Goal: Task Accomplishment & Management: Use online tool/utility

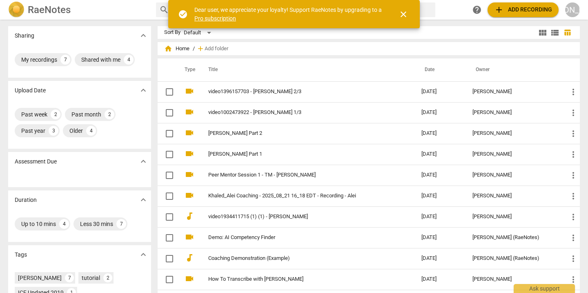
click at [518, 11] on span "add Add recording" at bounding box center [523, 10] width 58 height 10
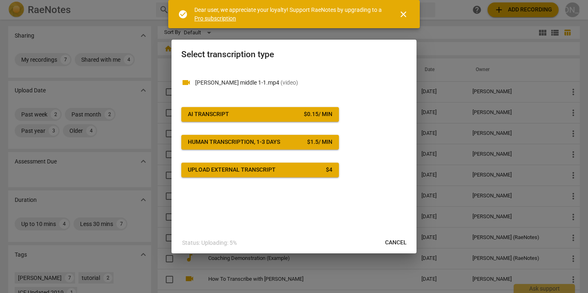
click at [237, 114] on span "AI Transcript $ 0.15 / min" at bounding box center [260, 114] width 145 height 8
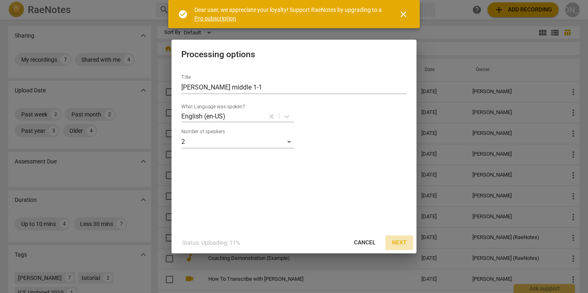
click at [400, 240] on span "Next" at bounding box center [399, 243] width 15 height 8
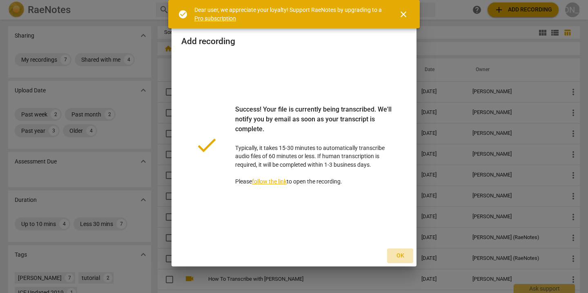
click at [403, 255] on span "Ok" at bounding box center [400, 256] width 13 height 8
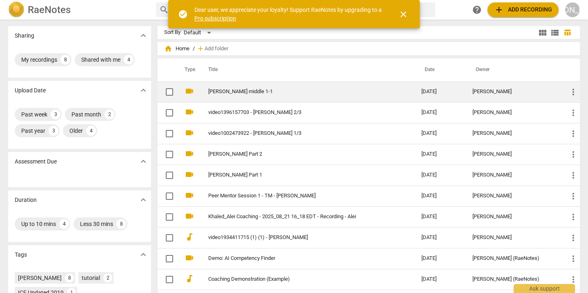
click at [238, 87] on td "[PERSON_NAME] middle 1-1" at bounding box center [307, 91] width 217 height 21
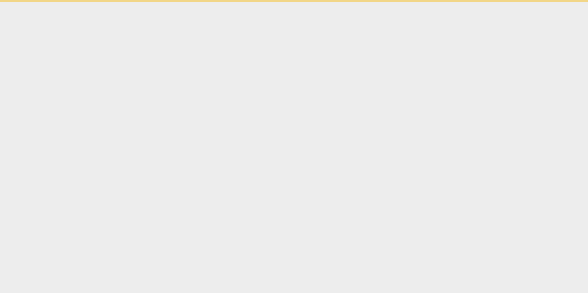
click at [238, 2] on html "check_circle Dear user, we appreciate your loyalty! Support RaeNotes by upgradi…" at bounding box center [294, 1] width 588 height 2
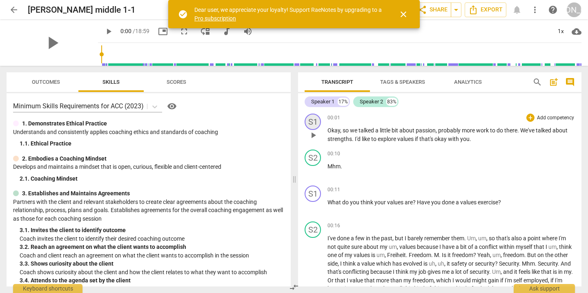
click at [313, 119] on div "S1" at bounding box center [313, 122] width 16 height 16
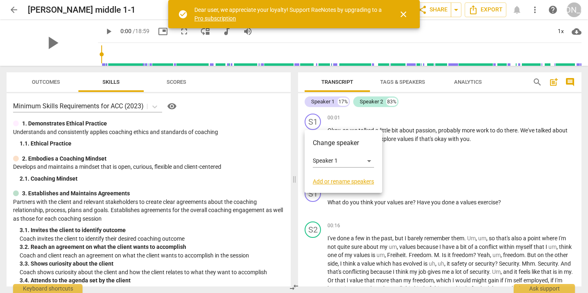
click at [332, 180] on link "Add or rename speakers" at bounding box center [343, 181] width 61 height 7
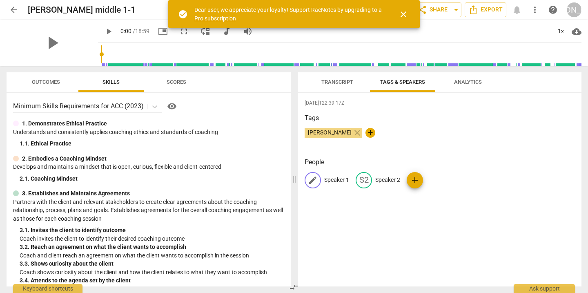
click at [332, 179] on p "Speaker 1" at bounding box center [336, 180] width 25 height 9
type input "Coach"
click at [439, 180] on p "Speaker 2" at bounding box center [441, 180] width 25 height 9
type input "Client"
click at [420, 210] on div "[DATE]T22:39:17Z Tags [PERSON_NAME] close + People CO Coach edit Client delete …" at bounding box center [440, 189] width 284 height 193
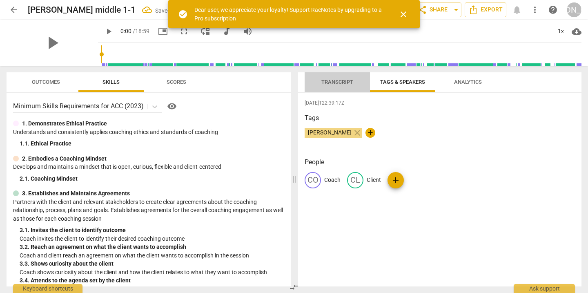
click at [345, 80] on span "Transcript" at bounding box center [338, 82] width 32 height 6
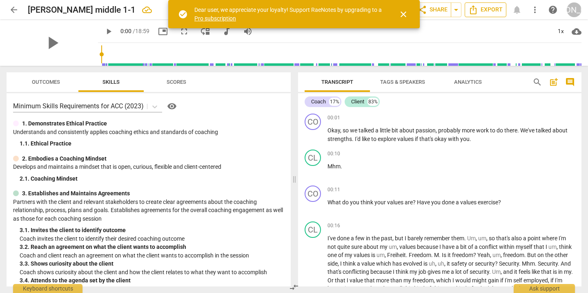
click at [492, 9] on span "Export" at bounding box center [486, 10] width 34 height 10
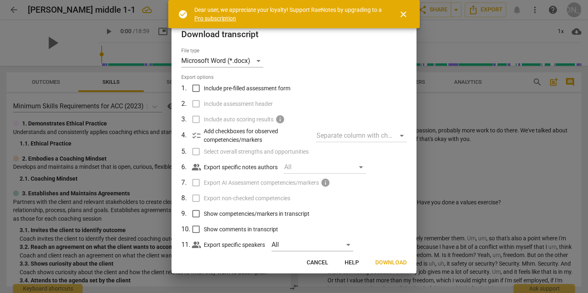
click at [383, 259] on span "Download" at bounding box center [391, 263] width 31 height 8
